Goal: Use online tool/utility: Utilize a website feature to perform a specific function

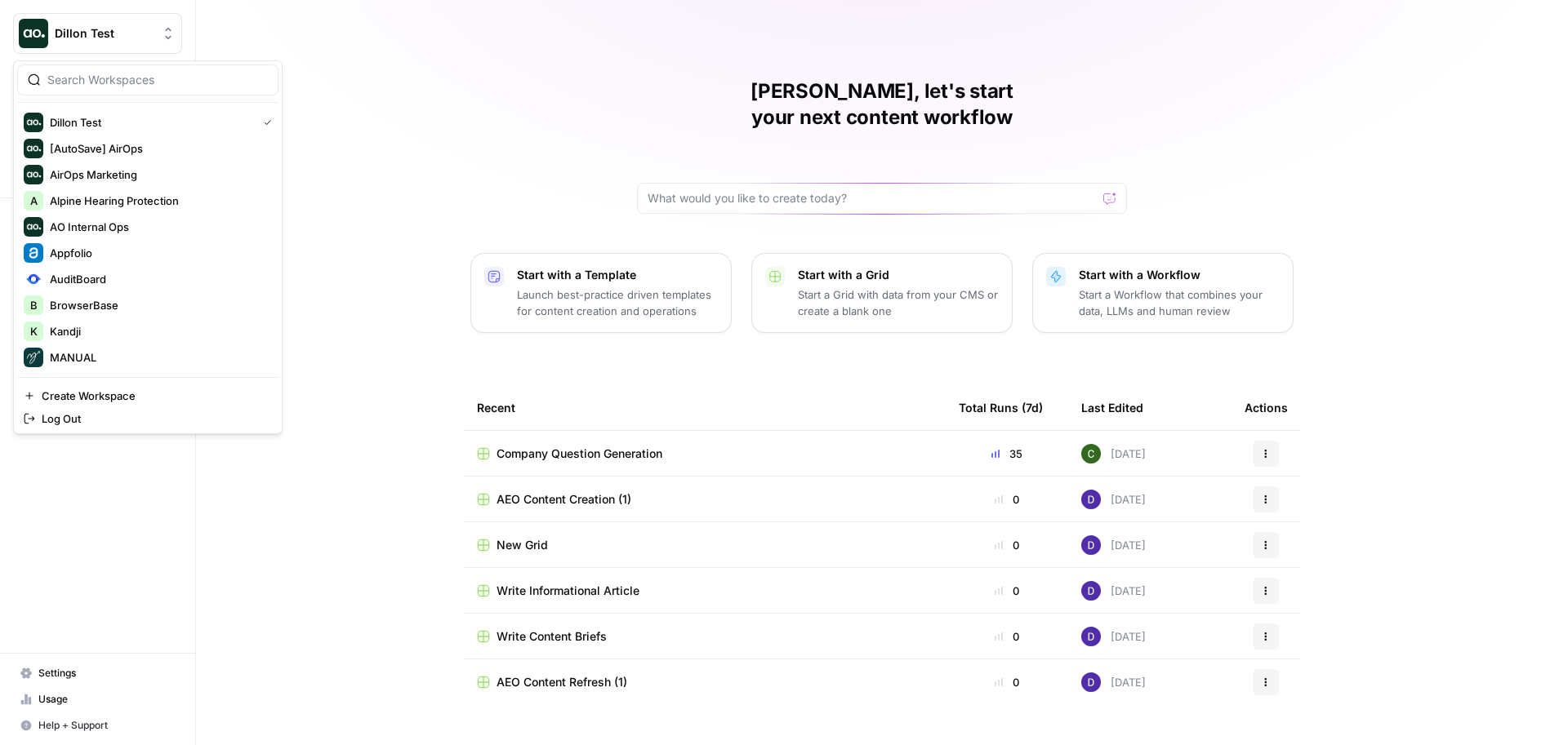
click at [112, 34] on span "Dillon Test" at bounding box center [104, 33] width 99 height 17
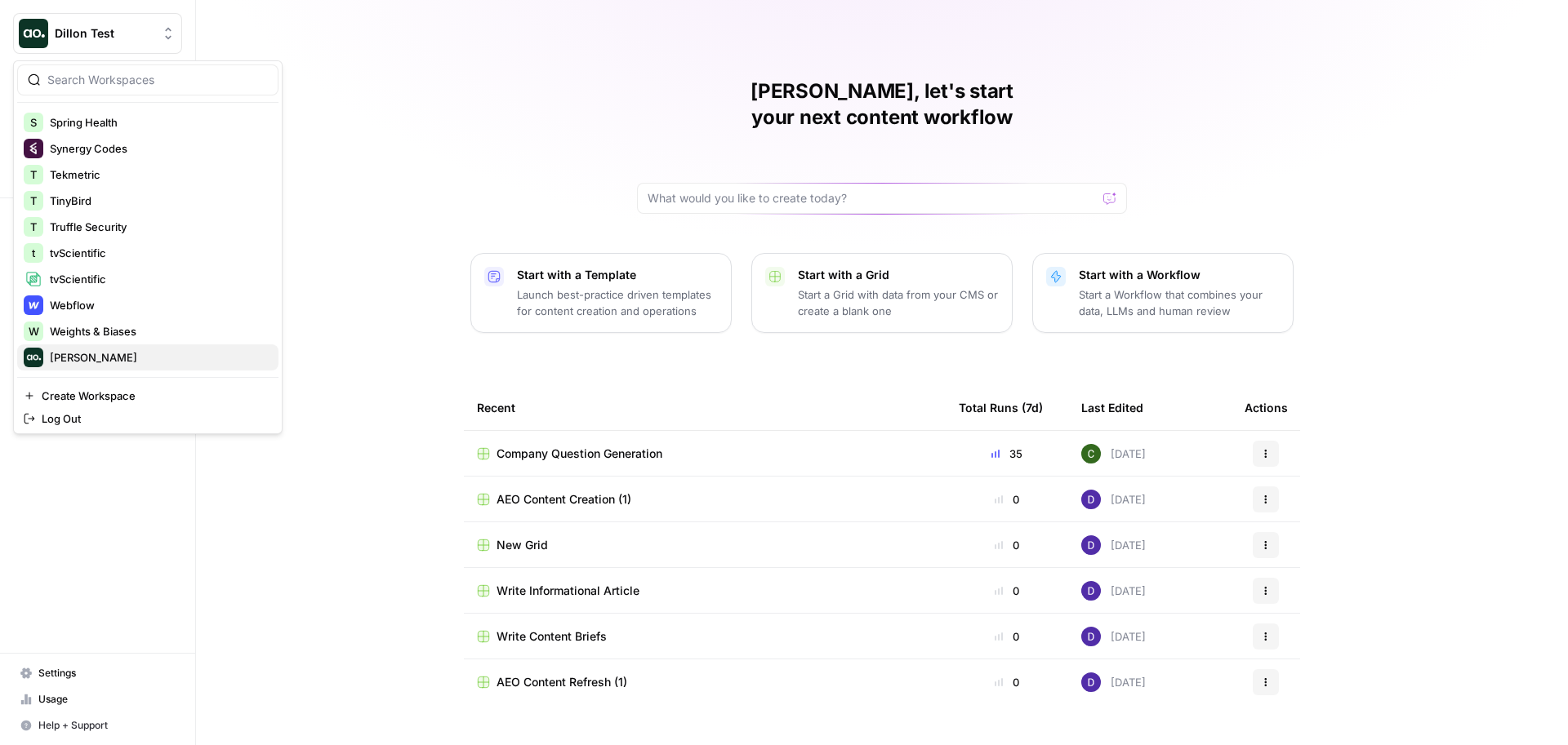
click at [85, 352] on span "[PERSON_NAME]" at bounding box center [157, 358] width 216 height 17
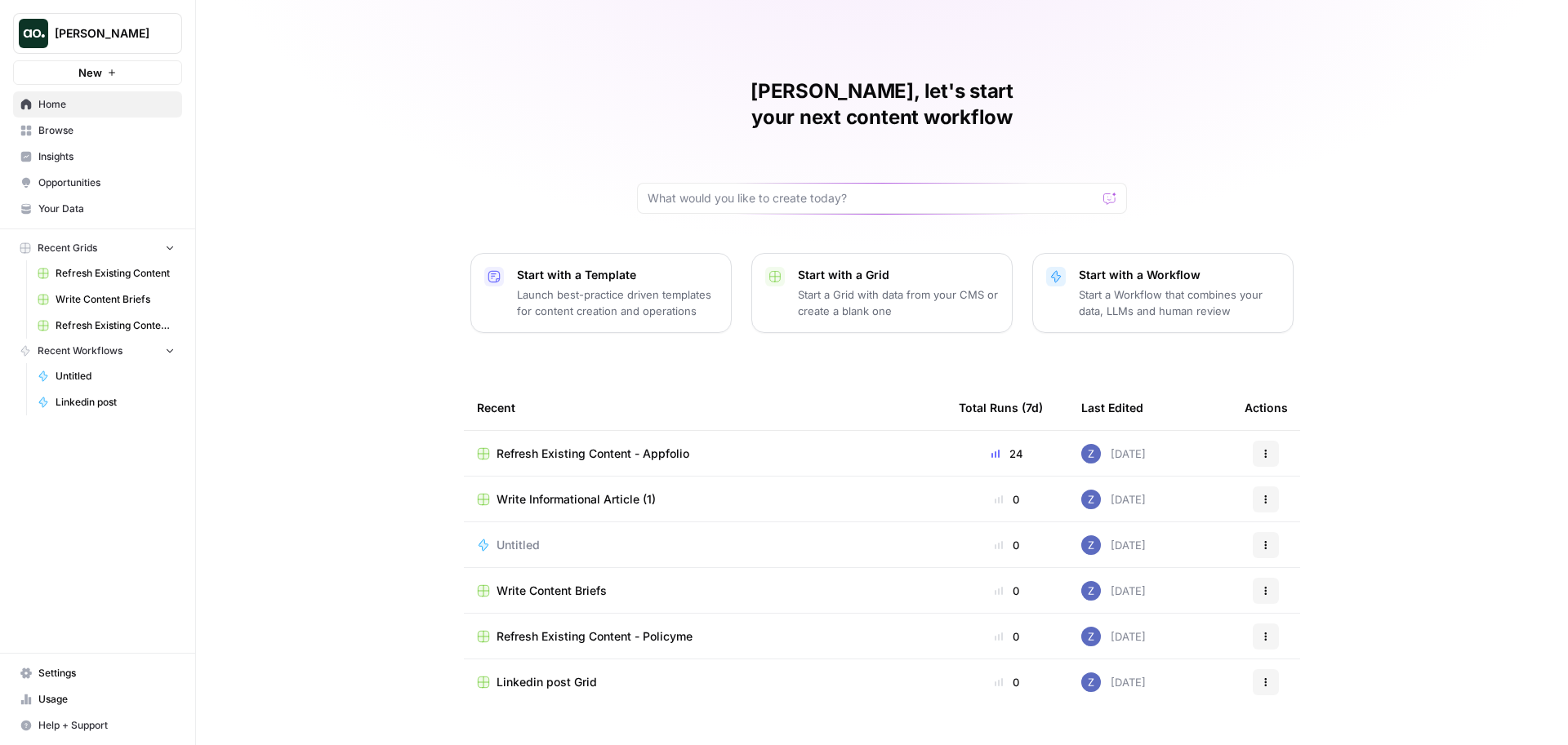
click at [107, 63] on button "New" at bounding box center [97, 72] width 169 height 24
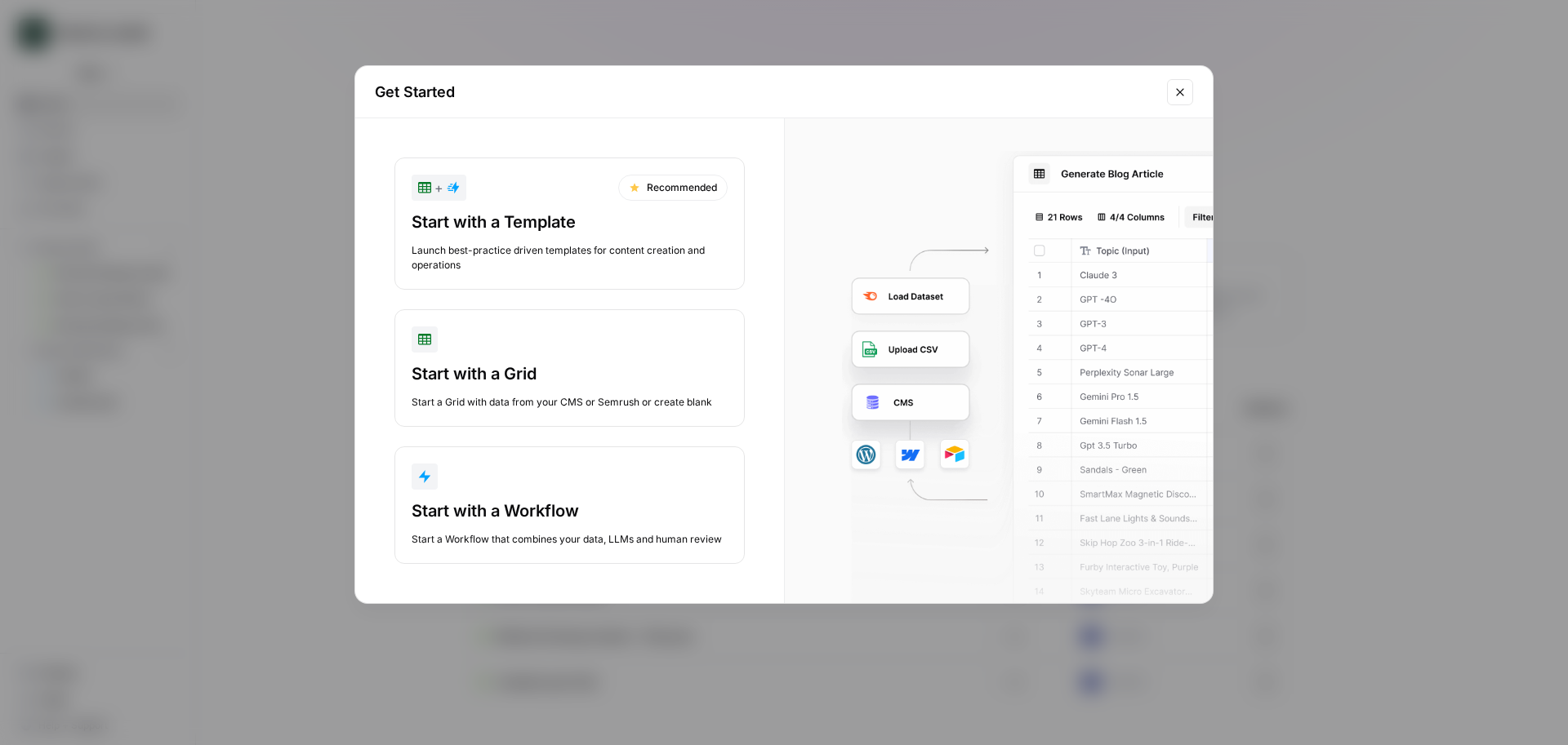
click at [506, 382] on div "Start with a Grid" at bounding box center [569, 374] width 316 height 23
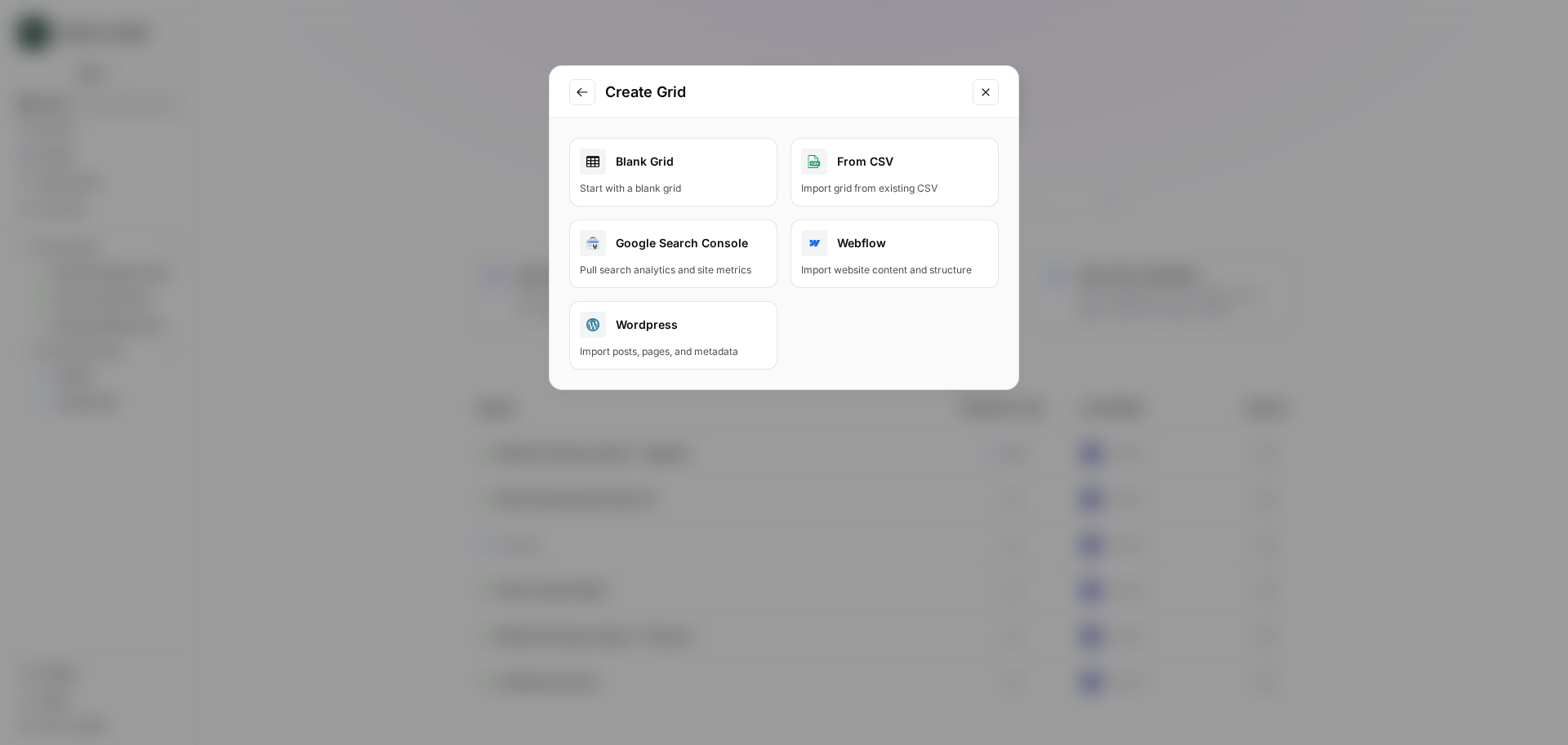
click at [690, 151] on div "Blank Grid" at bounding box center [673, 162] width 187 height 26
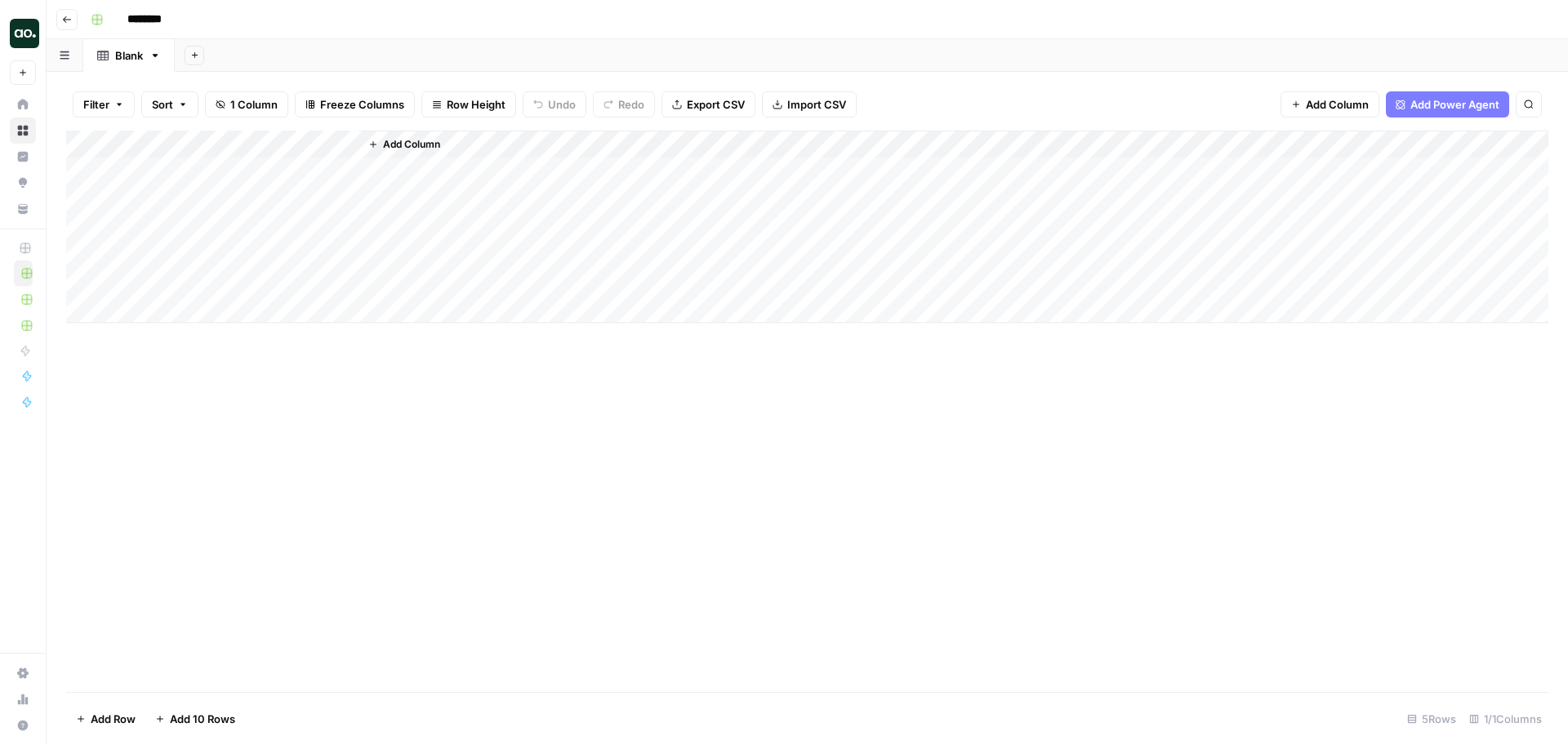
click at [1460, 95] on button "Add Power Agent" at bounding box center [1447, 105] width 123 height 26
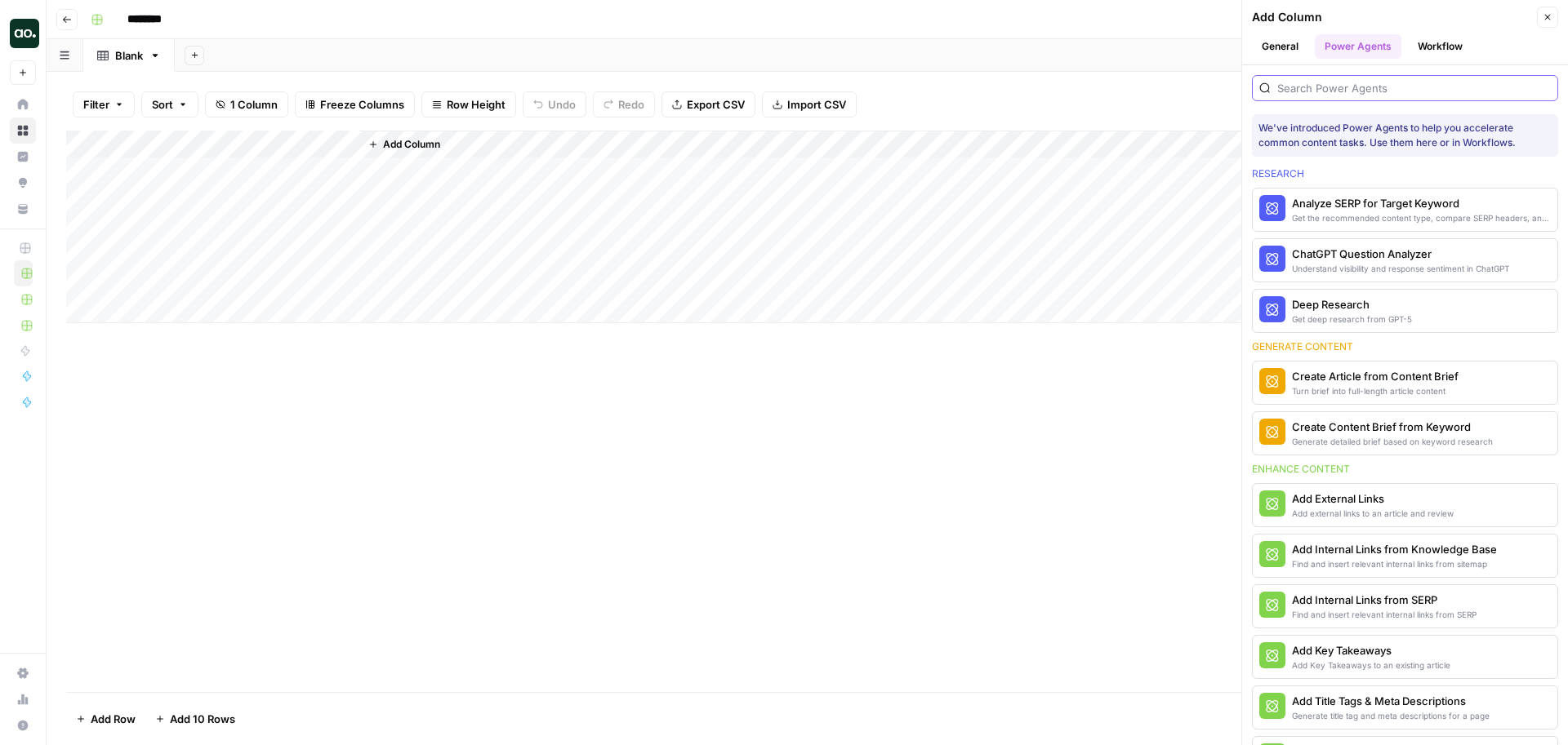
click at [1360, 89] on input "search" at bounding box center [1414, 88] width 274 height 17
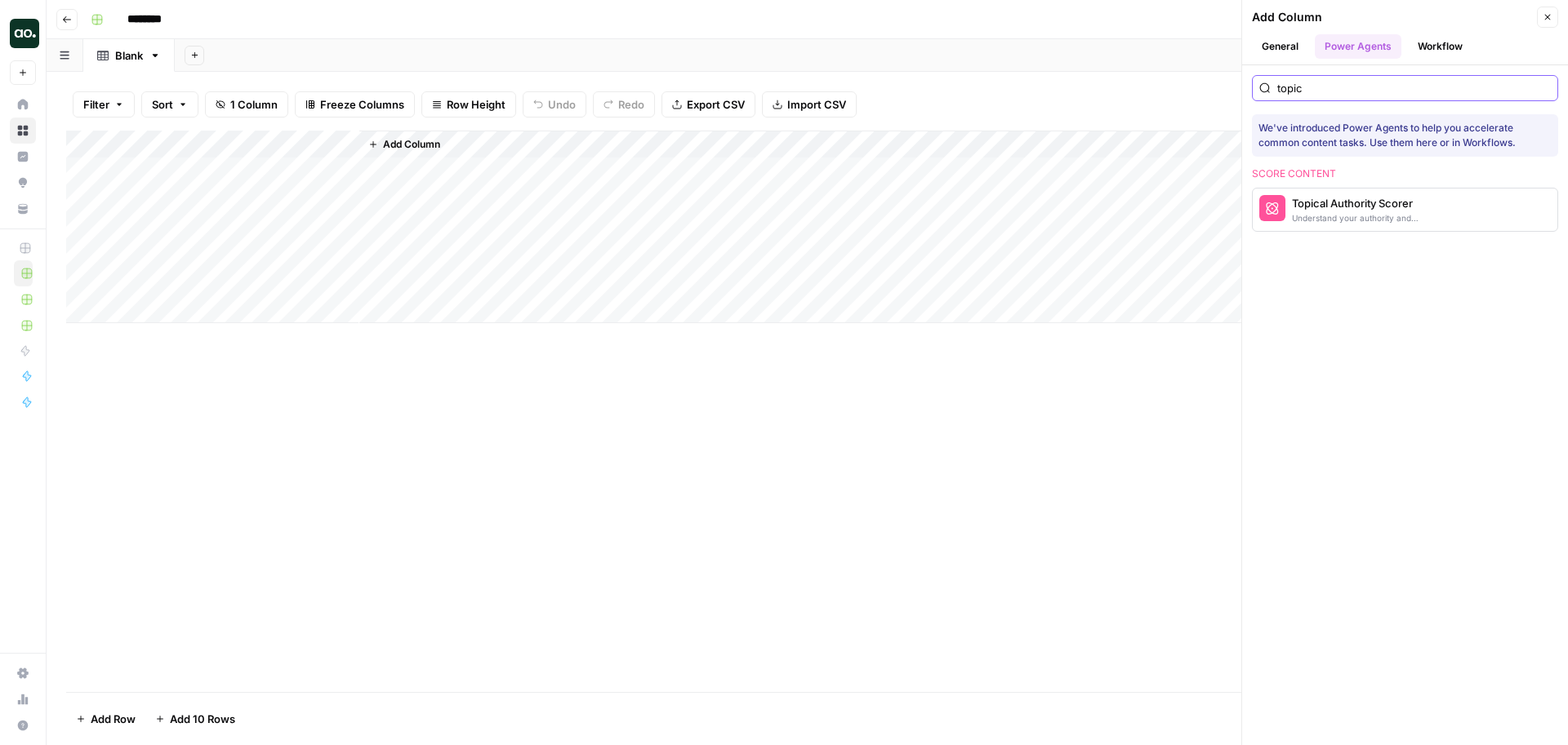
type input "topic"
click at [1351, 206] on div "Topical Authority Scorer" at bounding box center [1377, 204] width 171 height 17
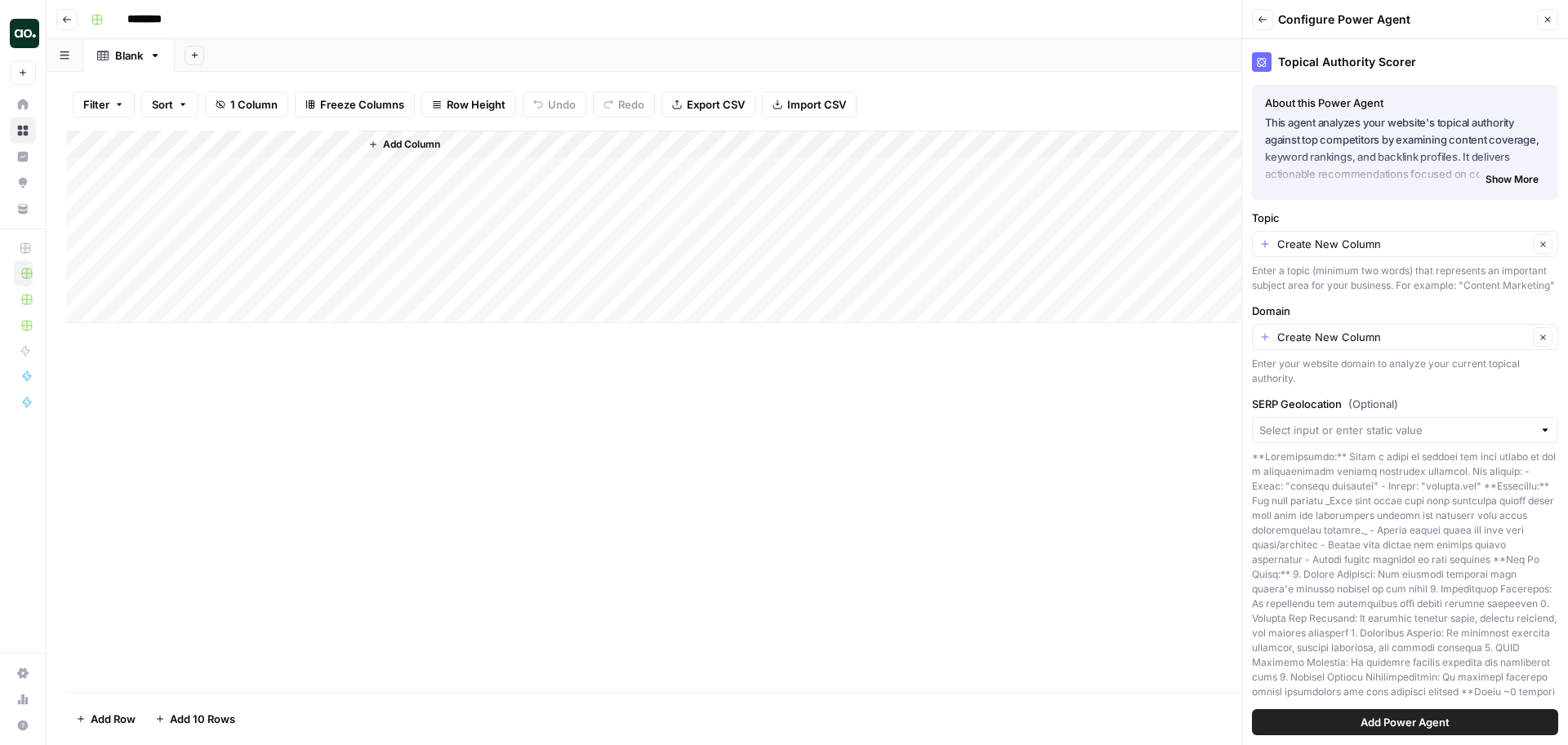
click at [1339, 714] on button "Add Power Agent" at bounding box center [1404, 723] width 306 height 26
